Goal: Transaction & Acquisition: Purchase product/service

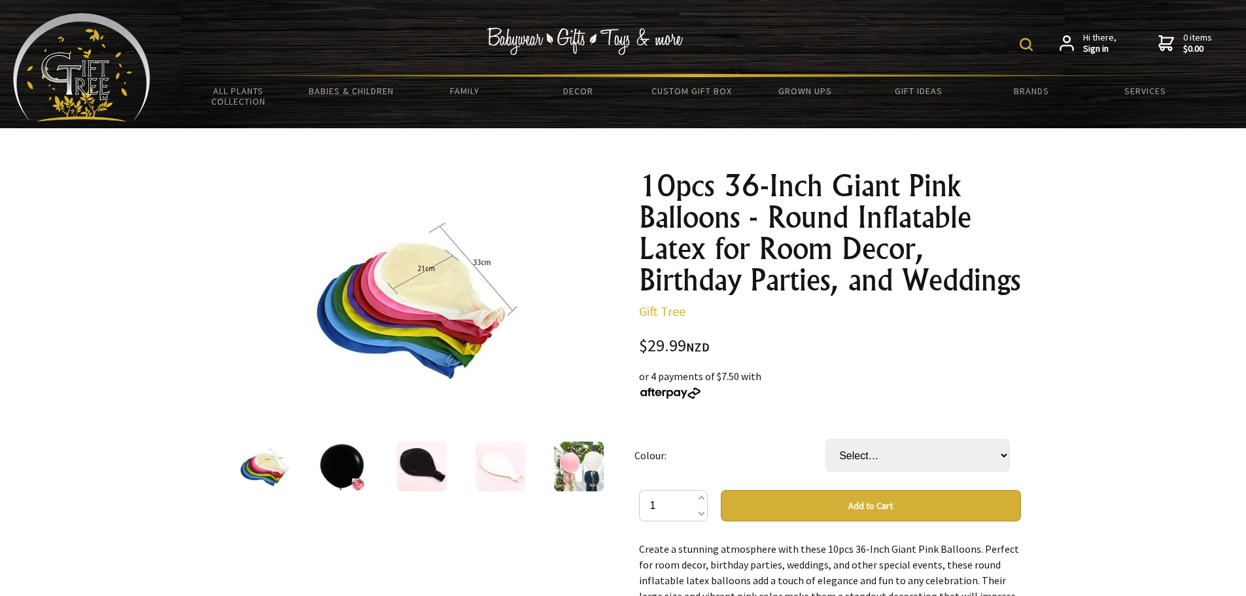
click at [592, 455] on img at bounding box center [579, 467] width 50 height 50
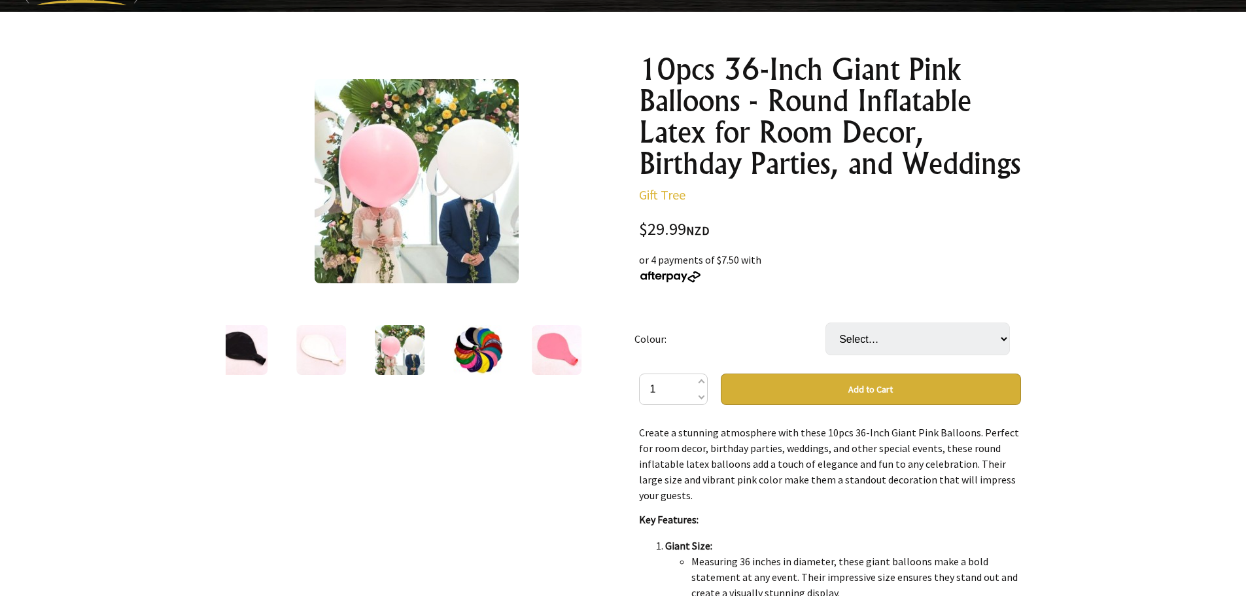
scroll to position [131, 0]
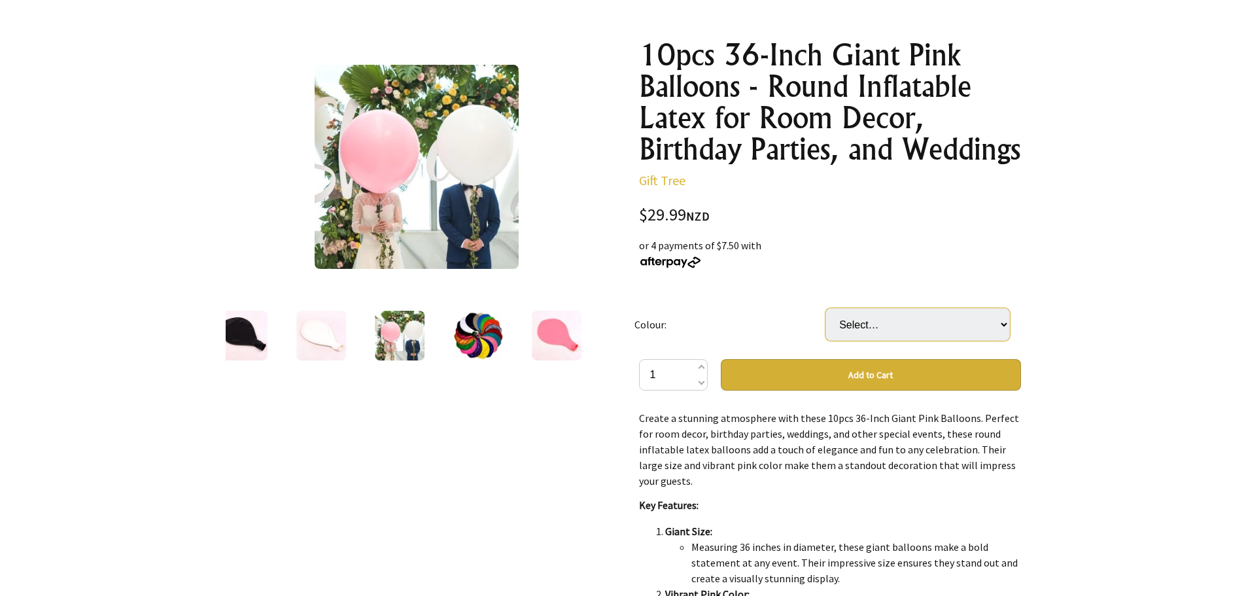
click at [1004, 328] on select "Select… 10pcs pink 10pcs whtie 10pcs black" at bounding box center [918, 324] width 185 height 33
select select "10pcs whtie"
click at [826, 308] on select "Select… 10pcs pink 10pcs whtie 10pcs black" at bounding box center [918, 324] width 185 height 33
click at [1005, 325] on select "Select… 10pcs pink 10pcs whtie 10pcs black" at bounding box center [918, 324] width 185 height 33
select select "10pcs black"
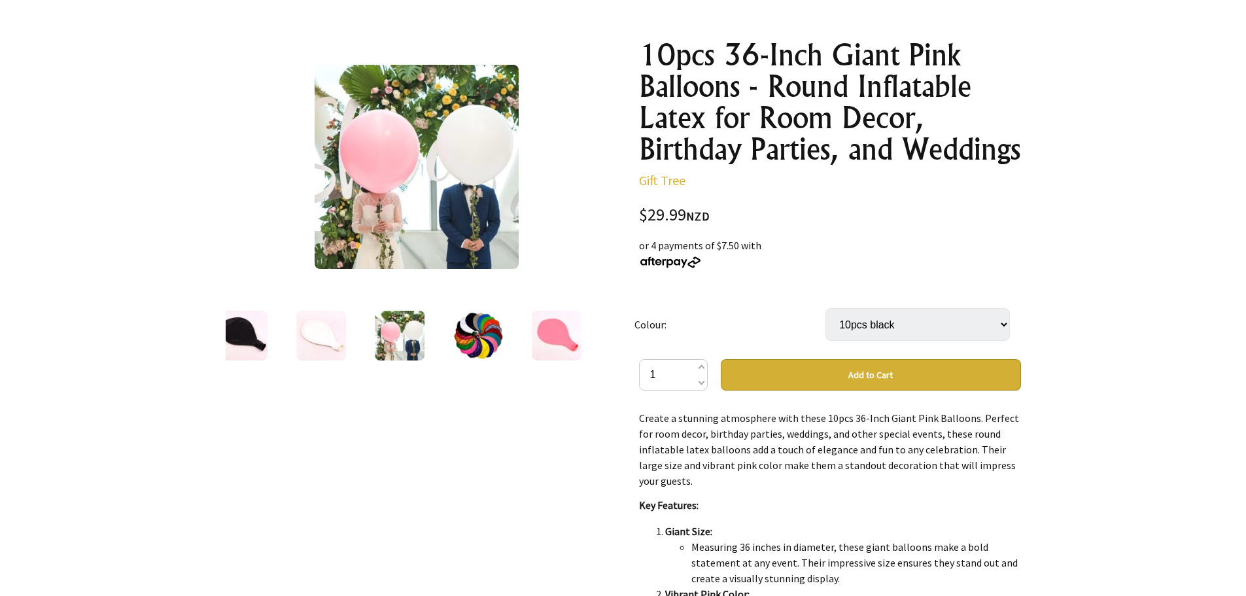
click at [826, 308] on select "Select… 10pcs pink 10pcs whtie 10pcs black" at bounding box center [918, 324] width 185 height 33
click at [1099, 255] on div at bounding box center [623, 485] width 1246 height 976
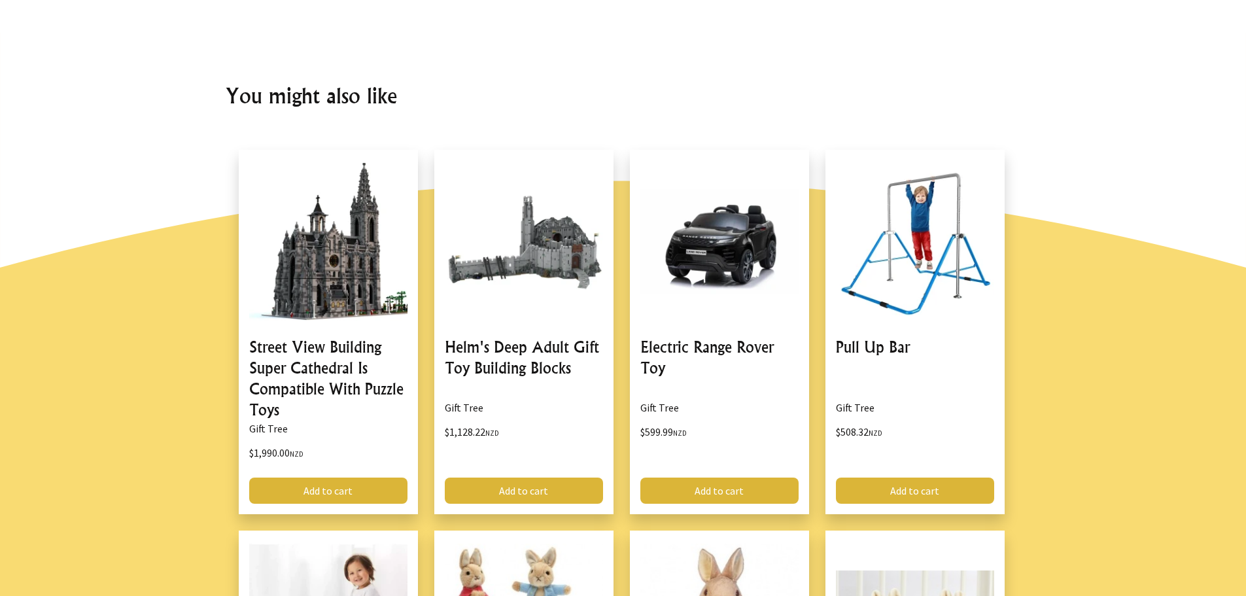
scroll to position [916, 0]
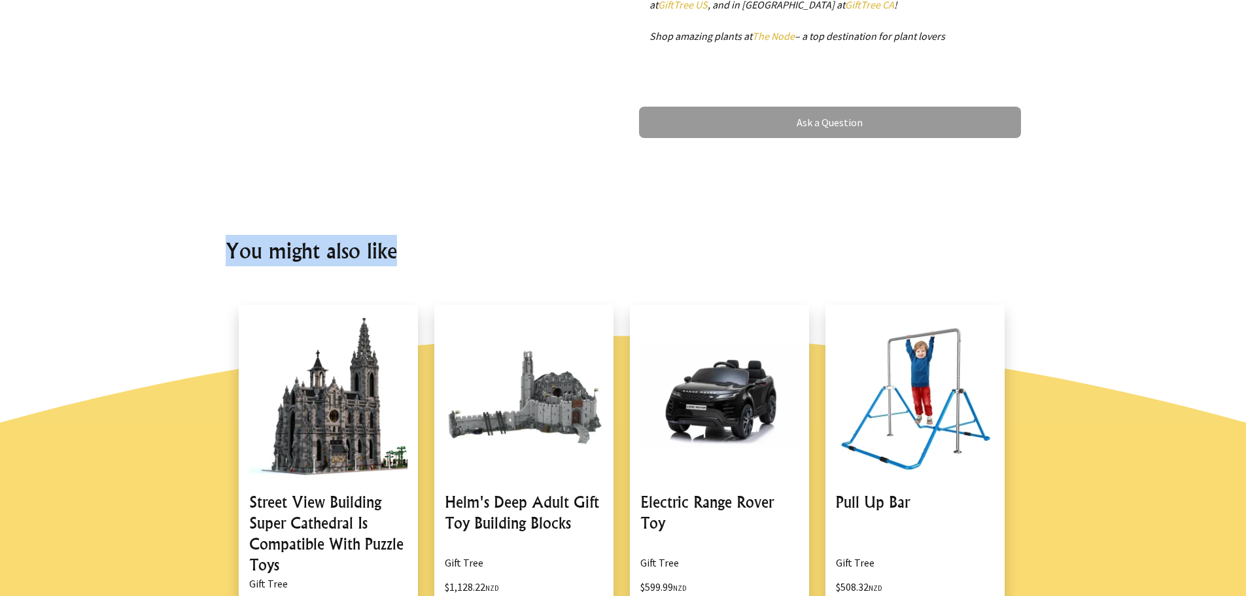
drag, startPoint x: 1245, startPoint y: 328, endPoint x: 1248, endPoint y: 260, distance: 68.1
click at [1246, 260] on html "Hi there, Sign in 0 items $0.00 All Plants Collection Shop by Category 4" and S…" at bounding box center [623, 298] width 1246 height 2428
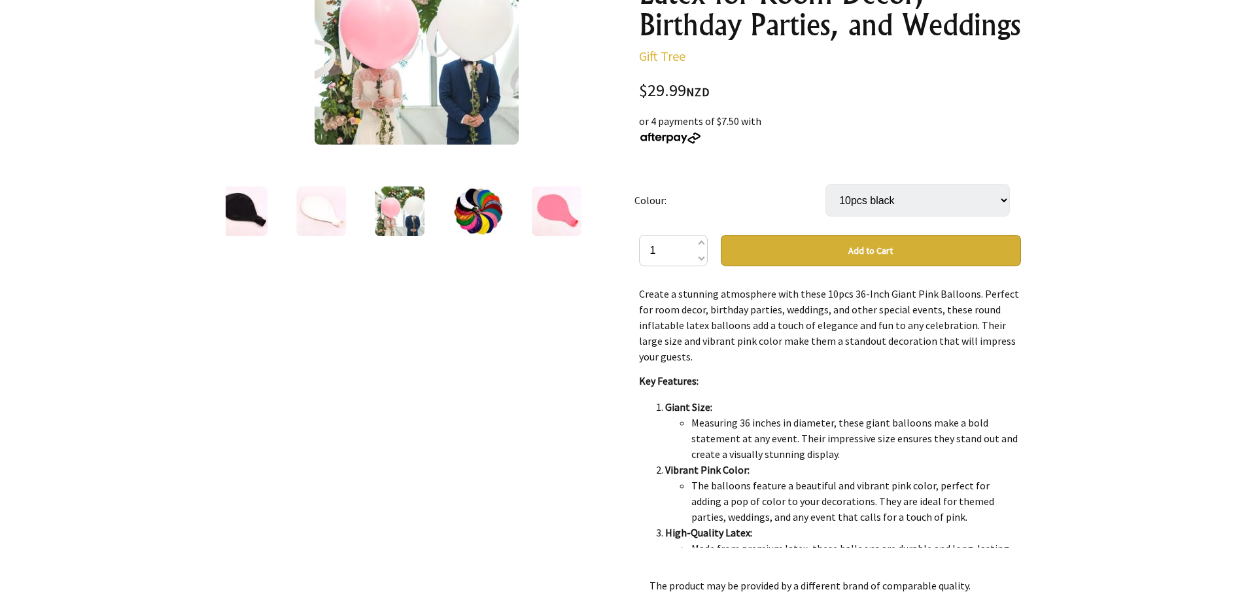
scroll to position [131, 0]
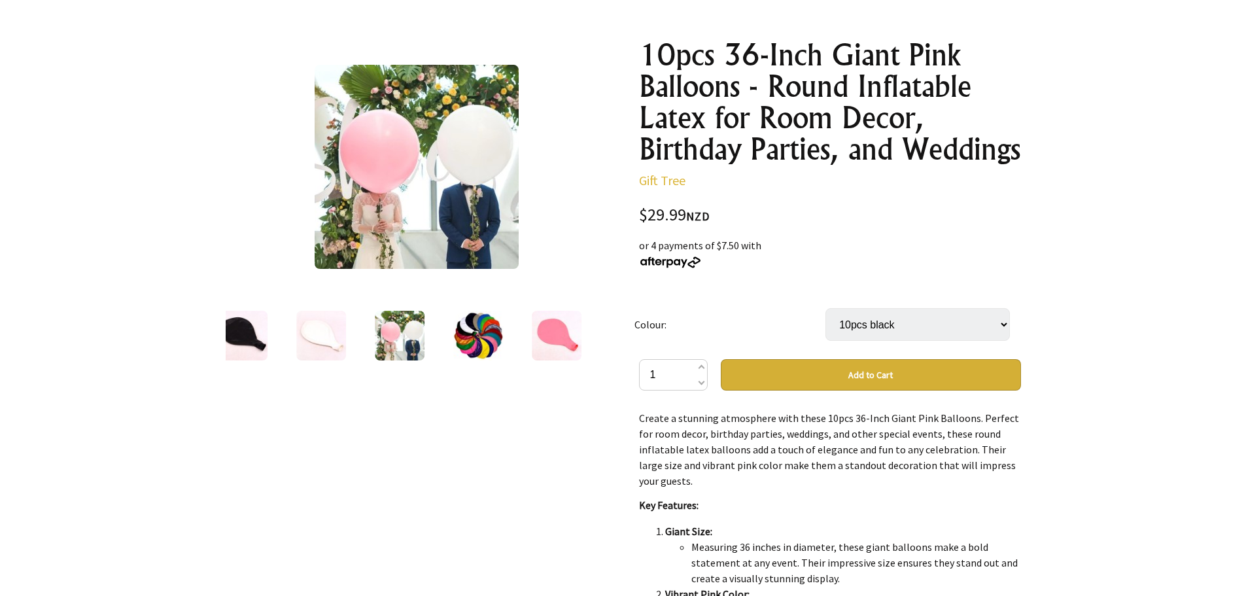
click at [484, 328] on img at bounding box center [478, 336] width 50 height 50
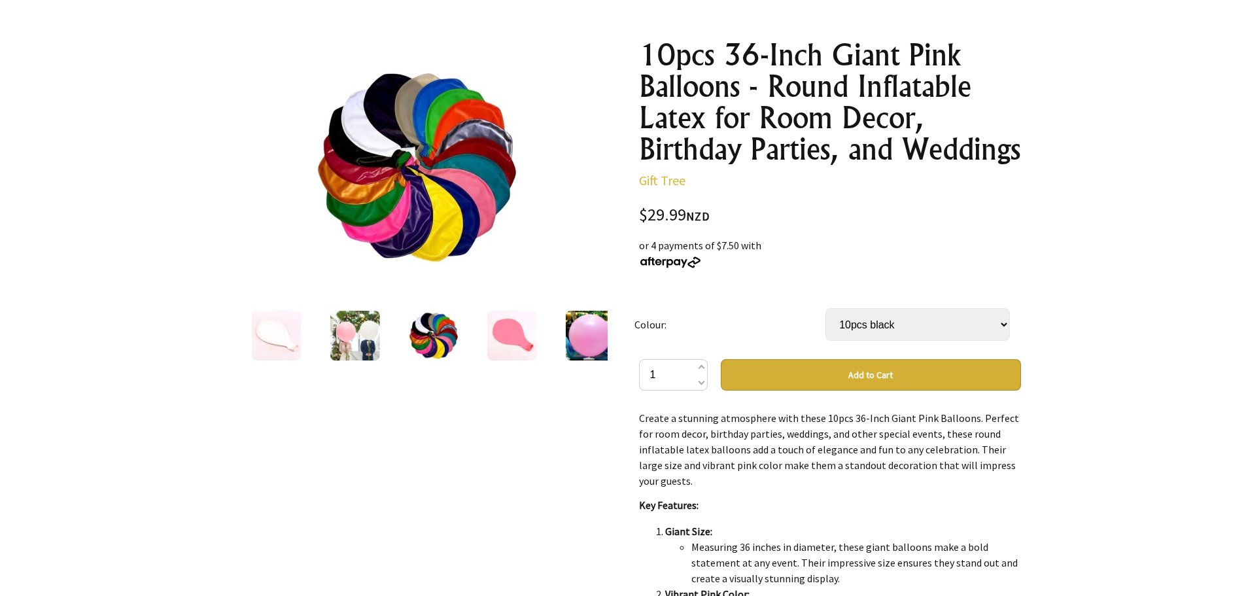
click at [531, 344] on img at bounding box center [512, 336] width 50 height 50
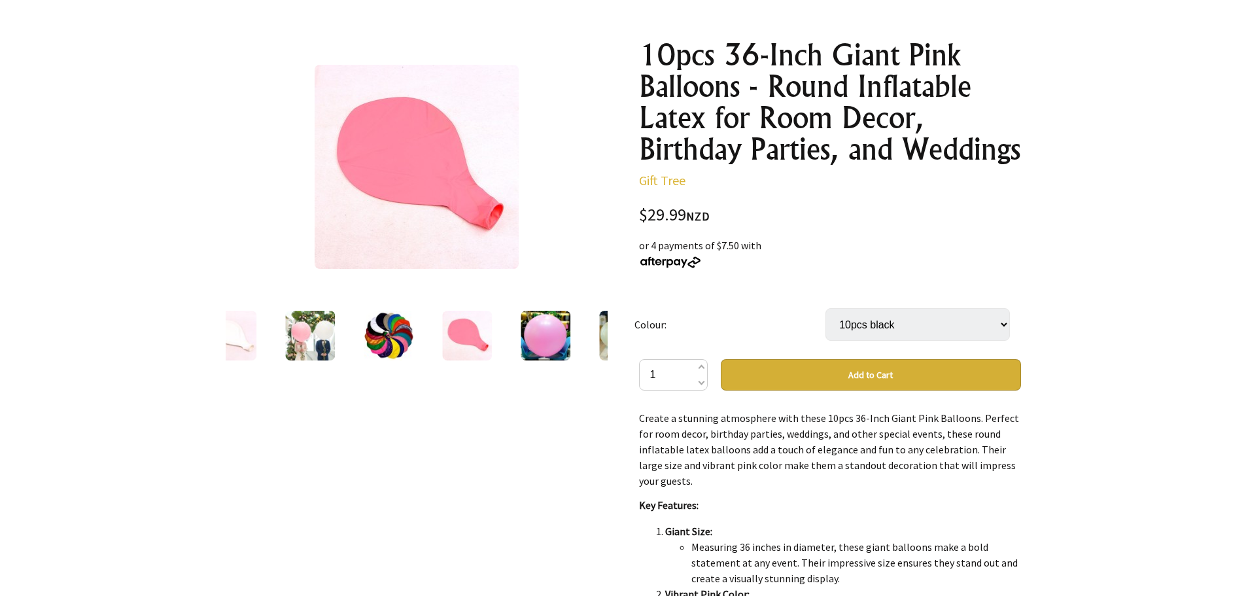
click at [548, 344] on img at bounding box center [546, 336] width 50 height 50
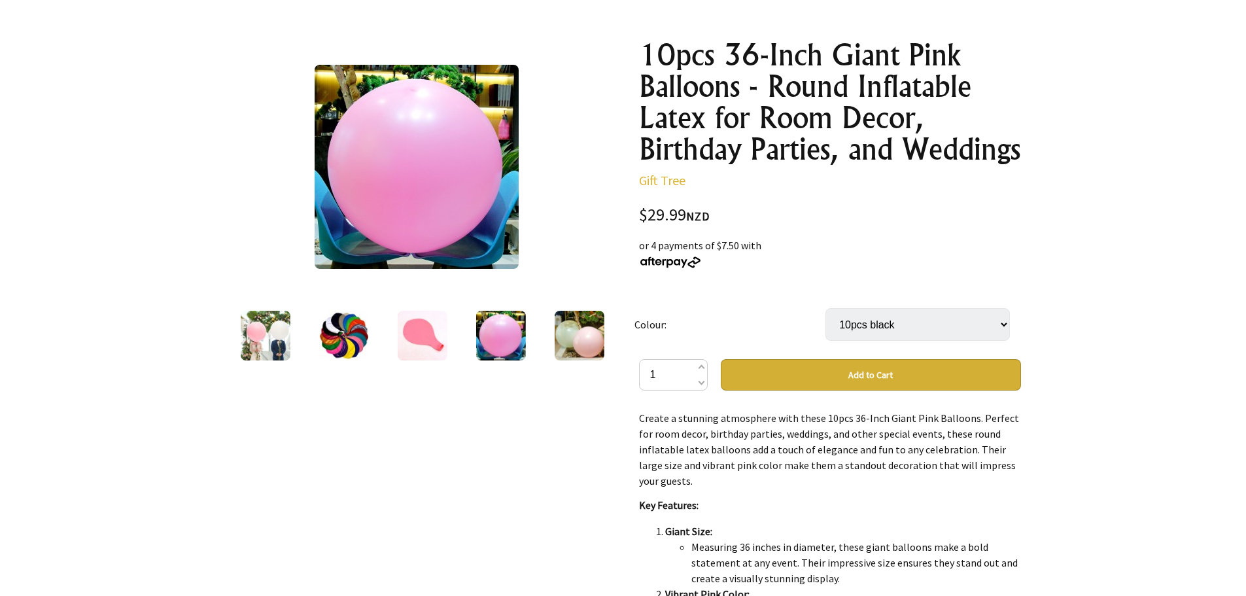
click at [572, 343] on img at bounding box center [579, 336] width 50 height 50
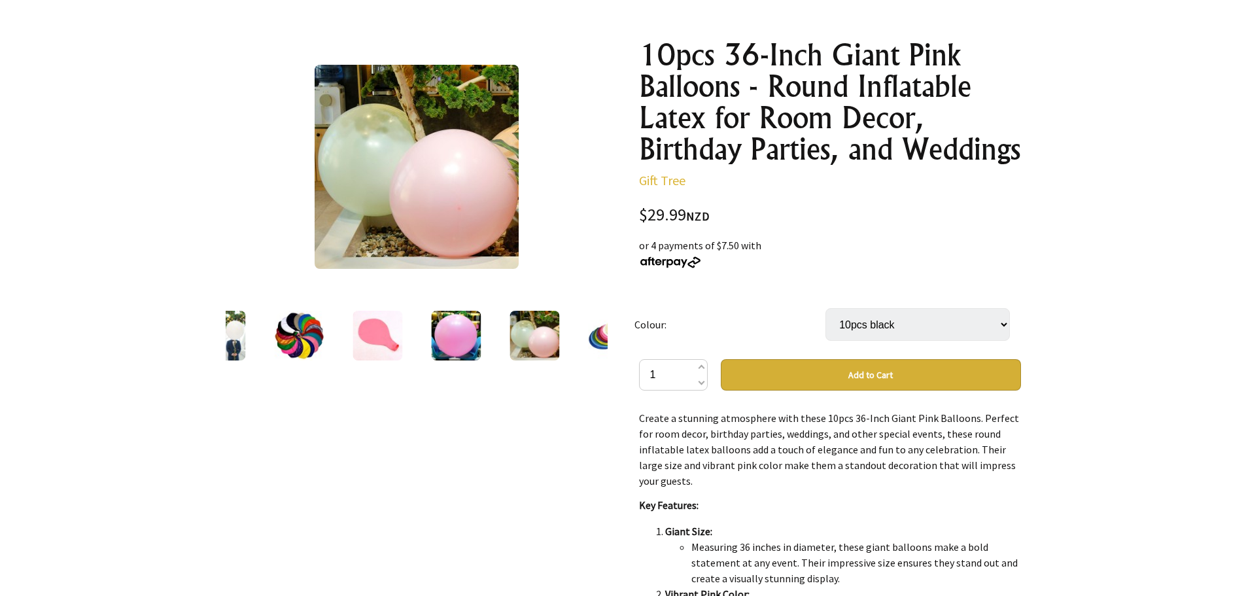
click at [582, 340] on div at bounding box center [613, 335] width 79 height 55
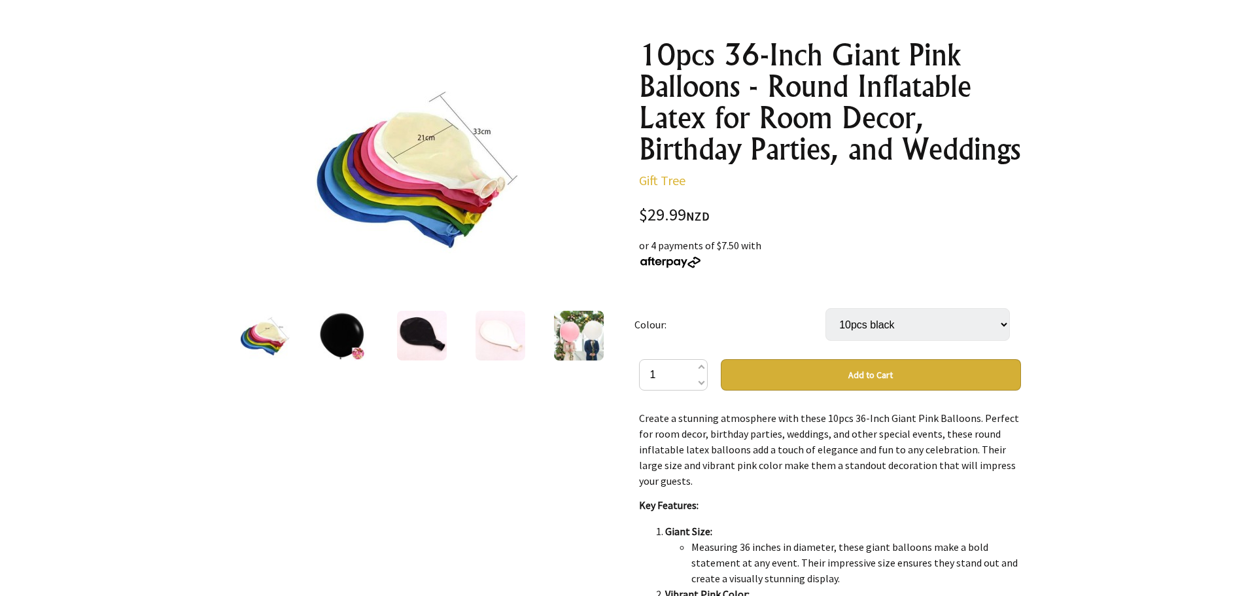
click at [344, 349] on img at bounding box center [344, 336] width 50 height 50
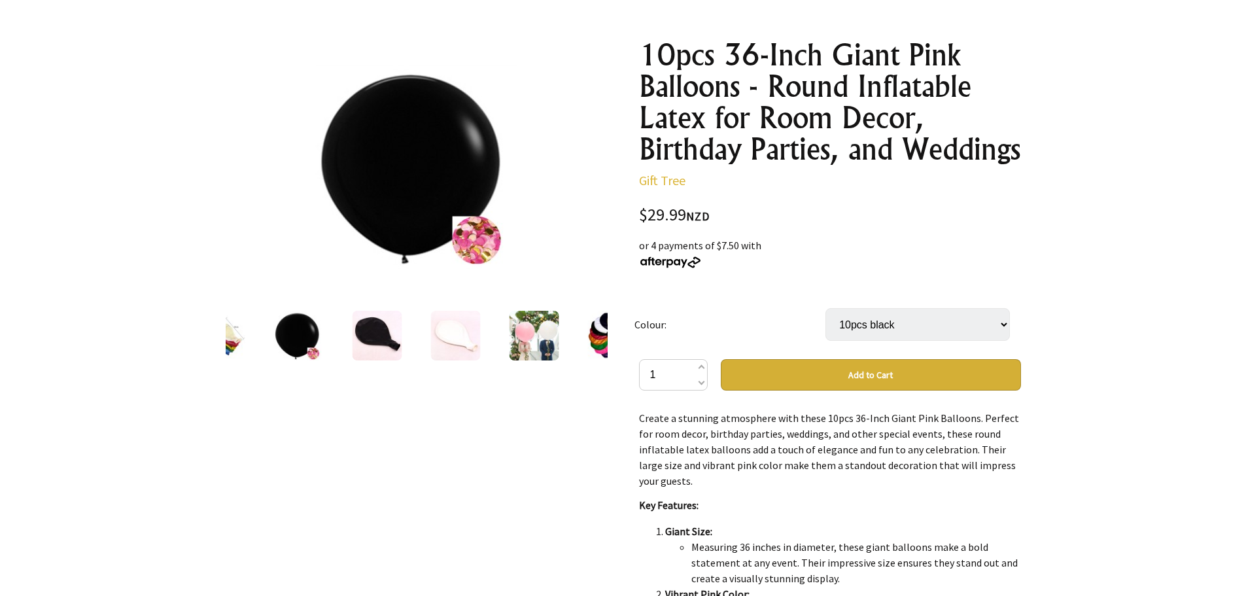
click at [223, 340] on div "2 /9" at bounding box center [416, 485] width 403 height 913
click at [237, 342] on img at bounding box center [220, 336] width 50 height 50
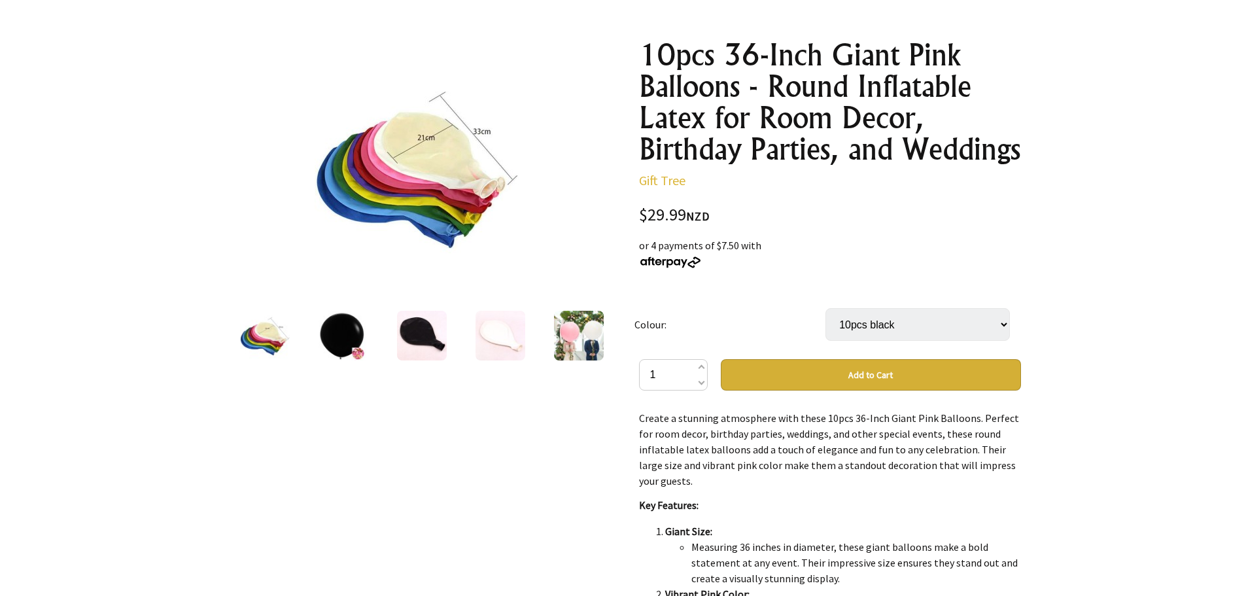
click at [504, 342] on img at bounding box center [501, 336] width 50 height 50
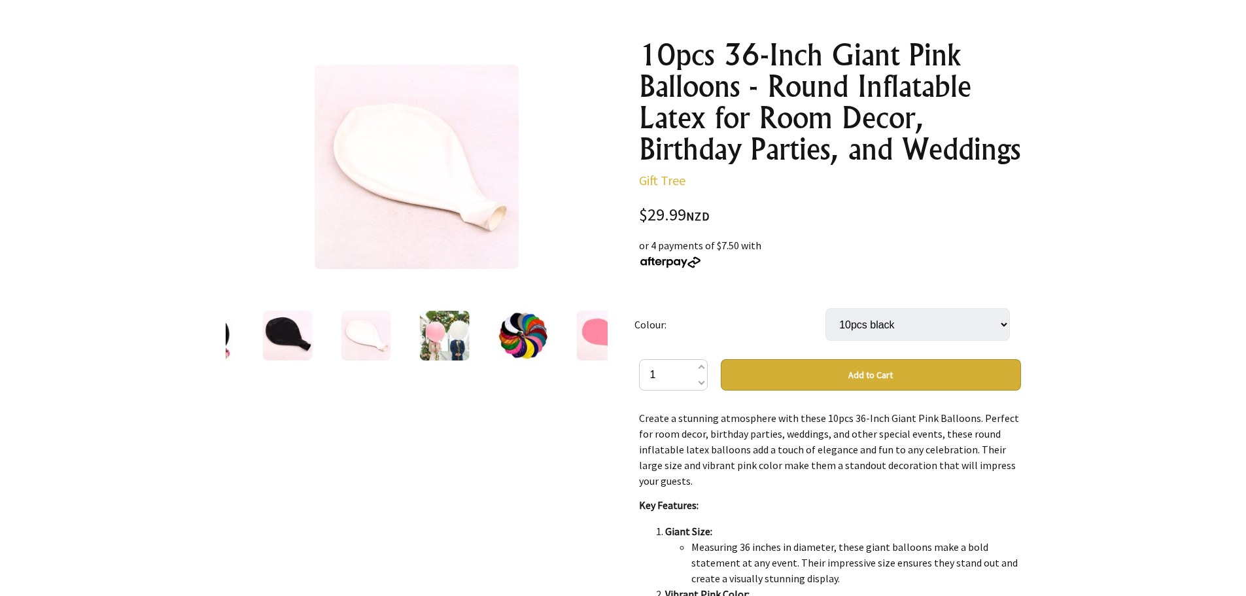
click at [455, 348] on img at bounding box center [444, 336] width 50 height 50
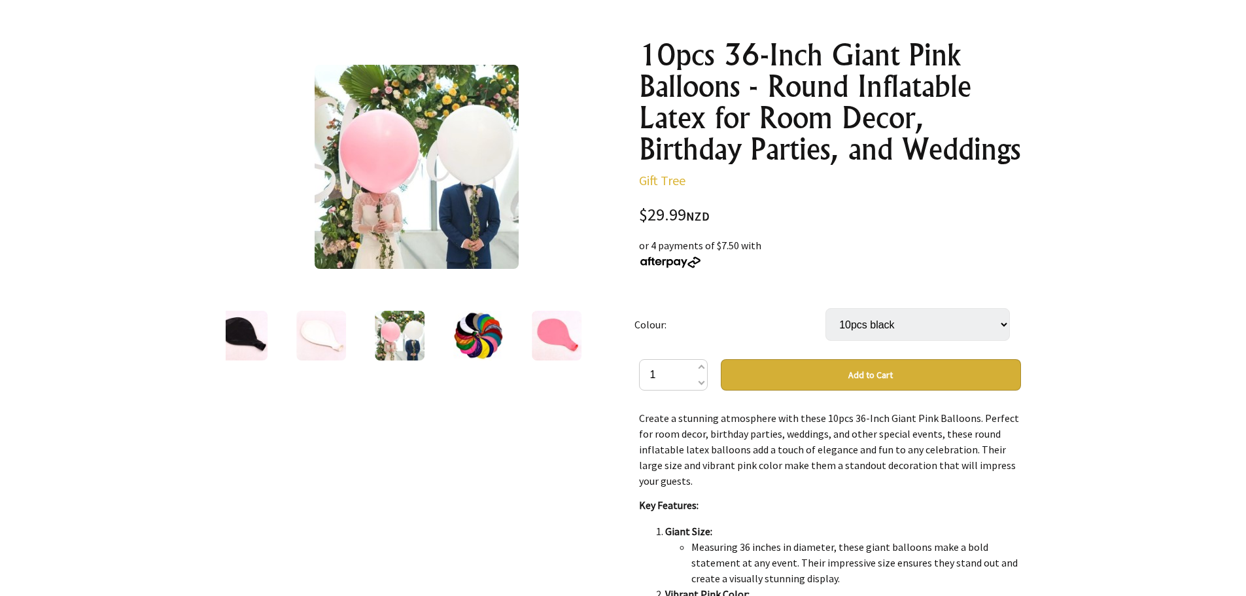
click at [201, 334] on div at bounding box center [623, 485] width 1246 height 976
click at [567, 347] on img at bounding box center [557, 336] width 50 height 50
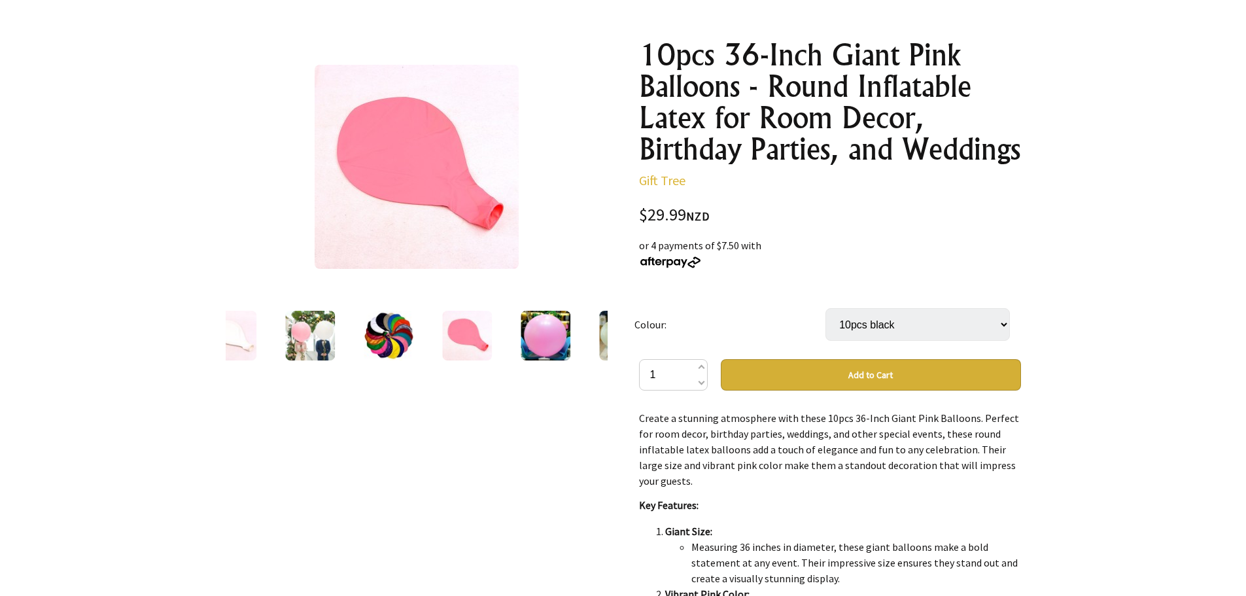
click at [546, 343] on img at bounding box center [546, 336] width 50 height 50
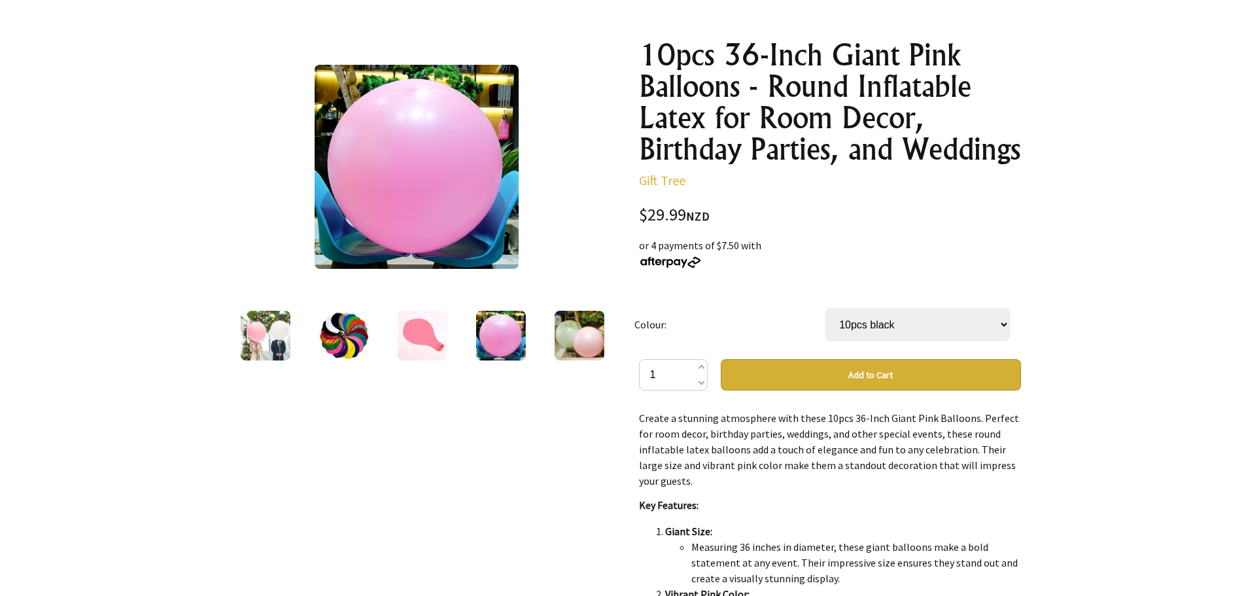
click at [494, 334] on img at bounding box center [501, 336] width 50 height 50
click at [571, 344] on img at bounding box center [579, 336] width 50 height 50
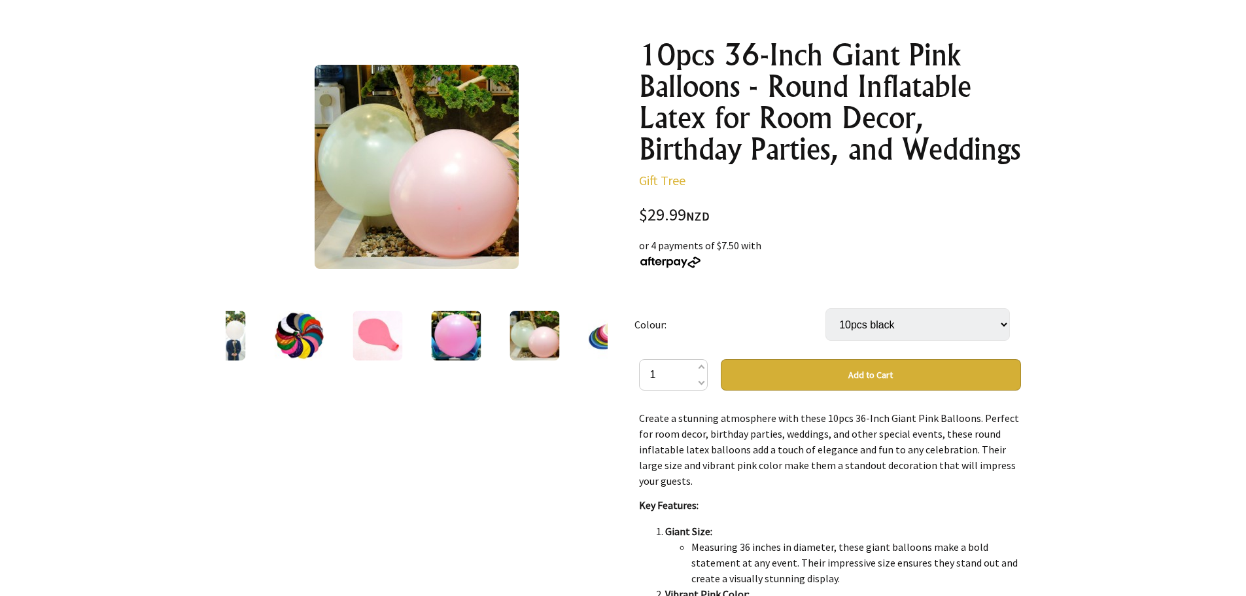
click at [608, 340] on div "9 /9" at bounding box center [416, 485] width 403 height 913
click at [598, 345] on img at bounding box center [613, 336] width 50 height 50
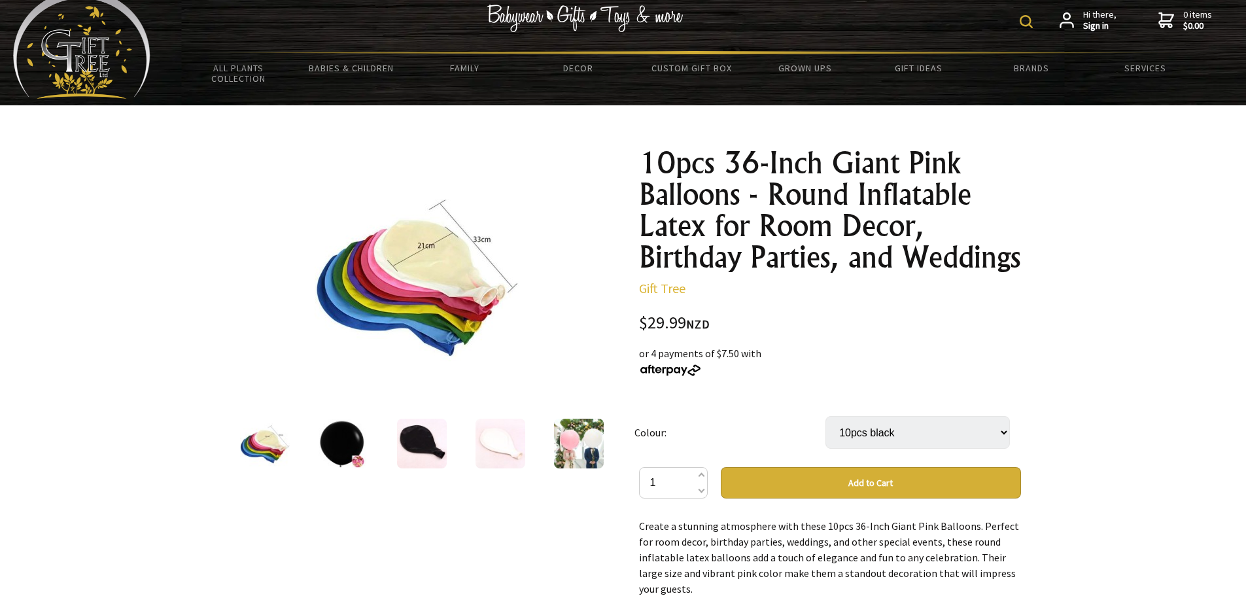
scroll to position [0, 0]
